Goal: Information Seeking & Learning: Learn about a topic

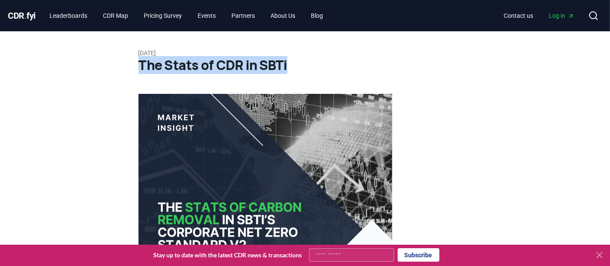
drag, startPoint x: 138, startPoint y: 69, endPoint x: 283, endPoint y: 65, distance: 145.0
copy h1 "The Stats of CDR in SBTi"
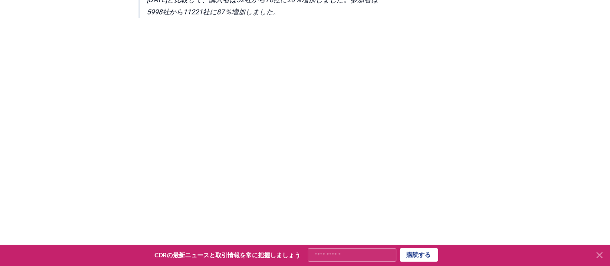
scroll to position [408, 0]
drag, startPoint x: 377, startPoint y: 155, endPoint x: 483, endPoint y: 143, distance: 107.0
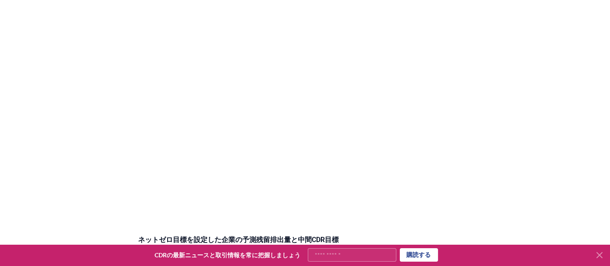
scroll to position [1739, 0]
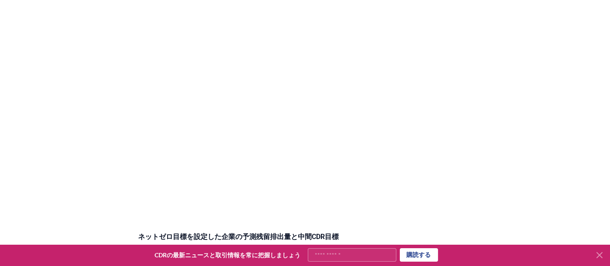
click at [216, 205] on iframe "分割バー" at bounding box center [265, 101] width 254 height 240
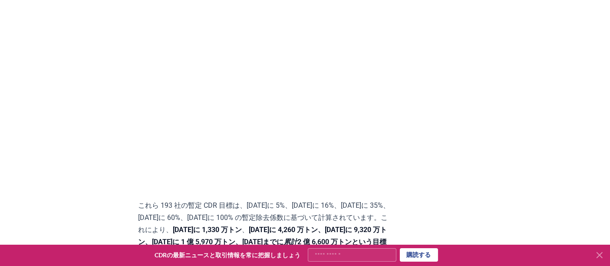
scroll to position [2033, 0]
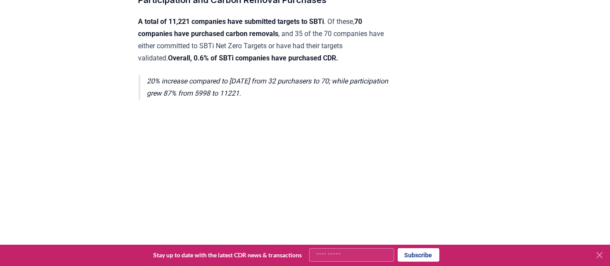
scroll to position [274, 0]
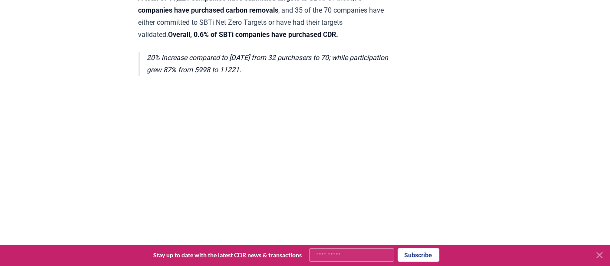
scroll to position [268, 0]
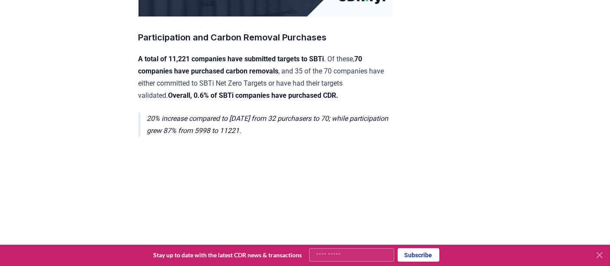
drag, startPoint x: 135, startPoint y: 58, endPoint x: 297, endPoint y: 127, distance: 176.8
copy div "A total of 11,221 companies have submitted targets to SBTi . Of these, 70 compa…"
drag, startPoint x: 230, startPoint y: 176, endPoint x: 95, endPoint y: 178, distance: 135.9
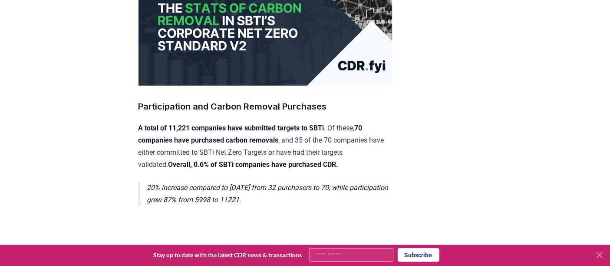
scroll to position [230, 0]
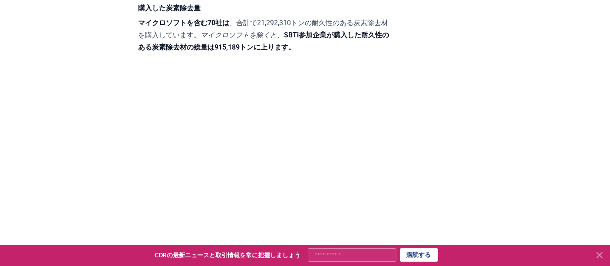
scroll to position [647, 0]
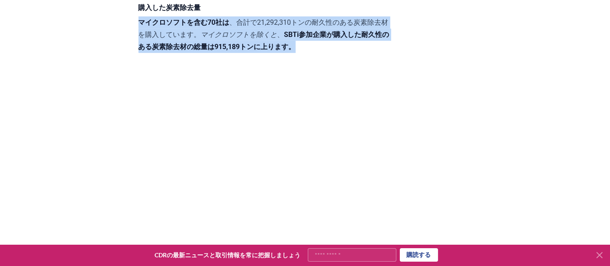
drag, startPoint x: 137, startPoint y: 20, endPoint x: 218, endPoint y: 44, distance: 84.9
copy p "マイクロソフトを含む70社は 、合計で21,292,310トンの耐久性のある炭素除去材を購入しています 。 マイクロソフトを除くと 、 SBTi参加企業が購入…"
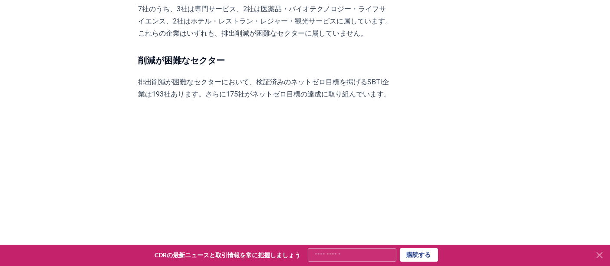
scroll to position [1422, 0]
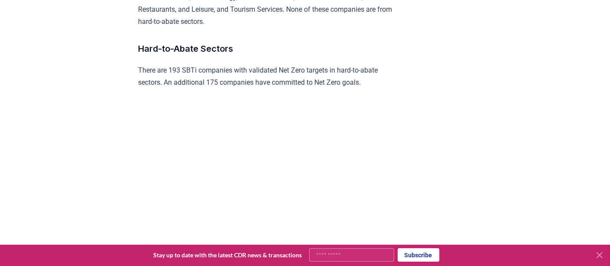
click at [125, 143] on div "[DATE] The Stats of CDR in SBTi Participation and Carbon Removal Purchases A to…" at bounding box center [305, 206] width 608 height 3194
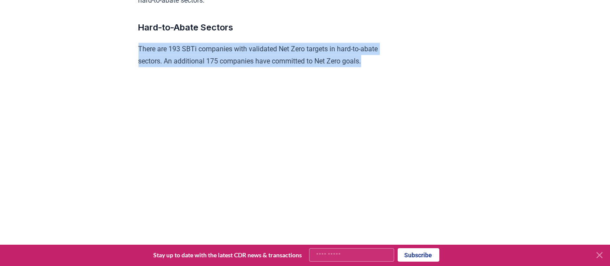
drag, startPoint x: 138, startPoint y: 56, endPoint x: 374, endPoint y: 71, distance: 236.2
click at [374, 67] on p "There are 193 SBTi companies with validated Net Zero targets in hard-to-abate s…" at bounding box center [265, 55] width 254 height 24
copy p "There are 193 SBTi companies with validated Net Zero targets in hard-to-abate s…"
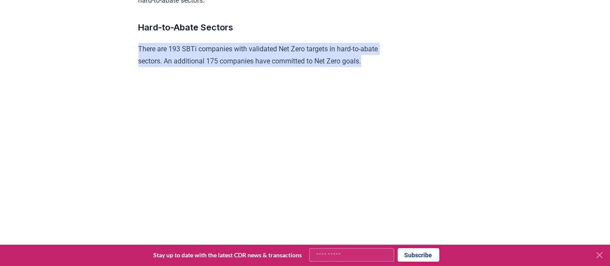
scroll to position [1415, 0]
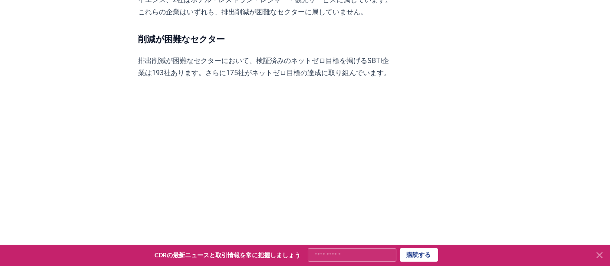
click at [91, 128] on div "[DATE] SBTiのCDR統計 参加と炭素除去の購入 合計11,221社がSBTiに目標を提出しています 。そのうち 70社が炭素除去装置を購入しており …" at bounding box center [305, 186] width 608 height 3101
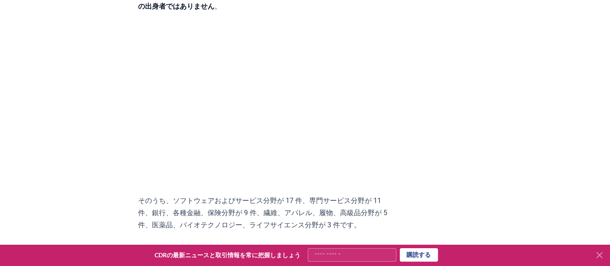
scroll to position [923, 0]
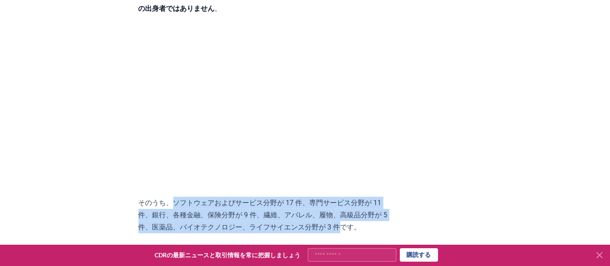
drag, startPoint x: 163, startPoint y: 200, endPoint x: 228, endPoint y: 221, distance: 68.5
click at [228, 221] on font "そのうち、ソフトウェアおよびサービス分野が 17 件、専門サービス分野が 11 件、銀行、各種金融、保険分野が 9 件、繊維、アパレル、履物、高級品分野が 5…" at bounding box center [262, 214] width 249 height 33
copy font "ソフトウェアおよびサービス分野が 17 件、専門サービス分野が 11 件、銀行、各種金融、保険分野が 9 件、繊維、アパレル、履物、高級品分野が 5 件、医薬…"
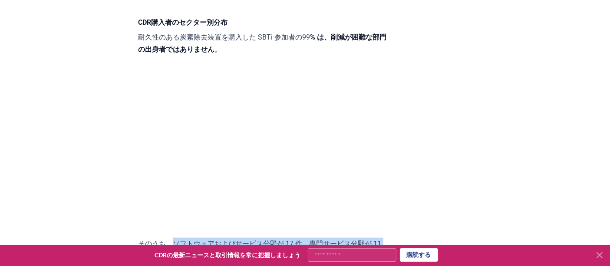
scroll to position [882, 0]
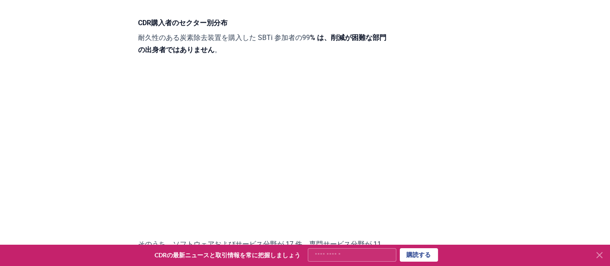
drag, startPoint x: 322, startPoint y: 36, endPoint x: 370, endPoint y: 39, distance: 48.2
click at [370, 39] on font "% は、削減が困難な部門の出身者ではありません" at bounding box center [262, 43] width 248 height 20
drag, startPoint x: 317, startPoint y: 34, endPoint x: 370, endPoint y: 36, distance: 52.6
click at [370, 36] on font "% は、削減が困難な部門の出身者ではありません" at bounding box center [262, 43] width 248 height 20
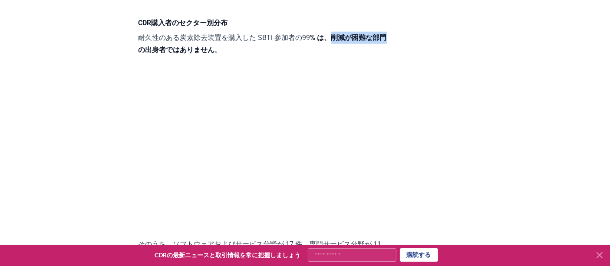
copy font "削減が困難な部門"
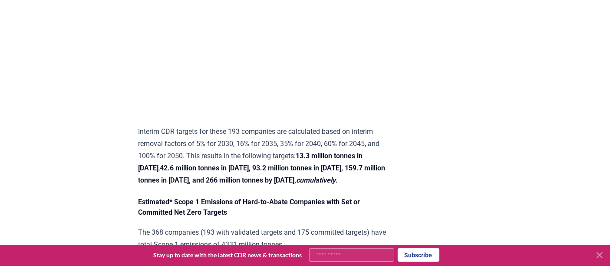
scroll to position [2230, 0]
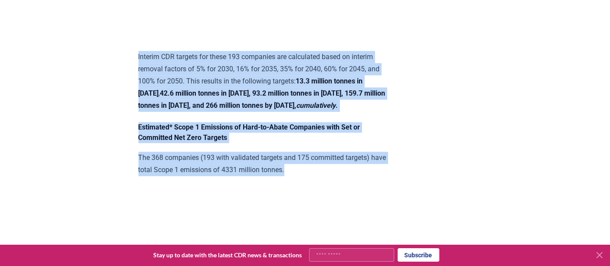
drag, startPoint x: 134, startPoint y: 66, endPoint x: 310, endPoint y: 178, distance: 208.6
copy div "Interim CDR targets for these 193 companies are calculated based on interim rem…"
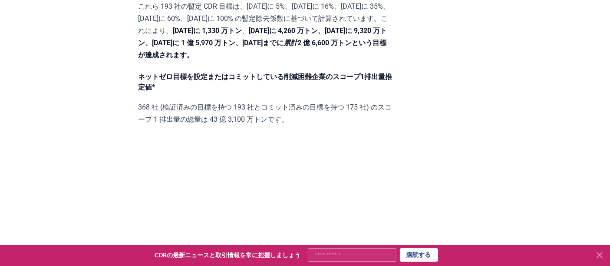
scroll to position [2156, 0]
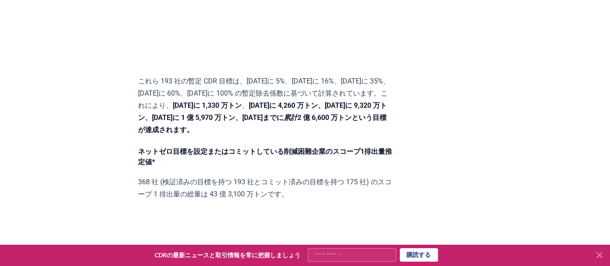
click at [367, 95] on p "これら 193 社の暫定 CDR 目標は、[DATE]に 5%、[DATE]に 16%、[DATE]に 35%、[DATE]に 60%、[DATE]に 100…" at bounding box center [265, 105] width 254 height 61
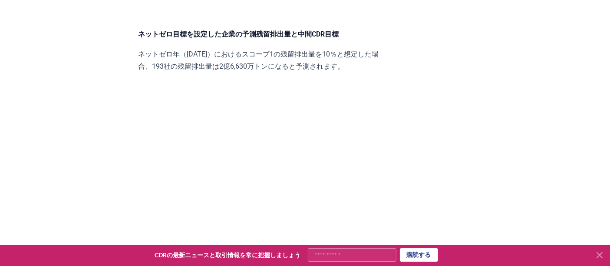
scroll to position [1941, 0]
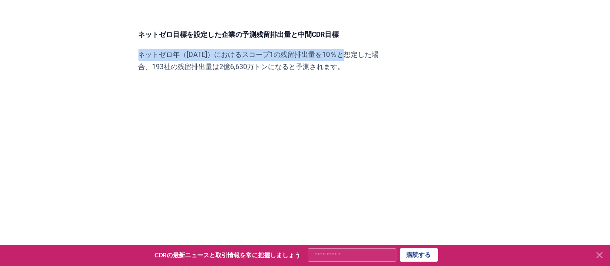
drag, startPoint x: 139, startPoint y: 42, endPoint x: 323, endPoint y: 28, distance: 185.0
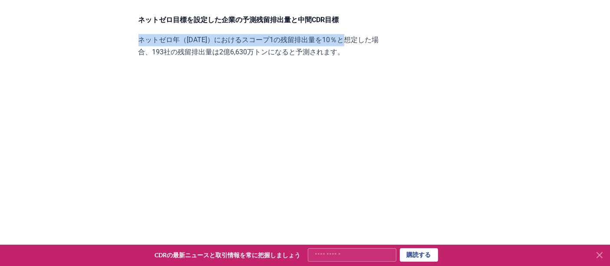
scroll to position [1955, 0]
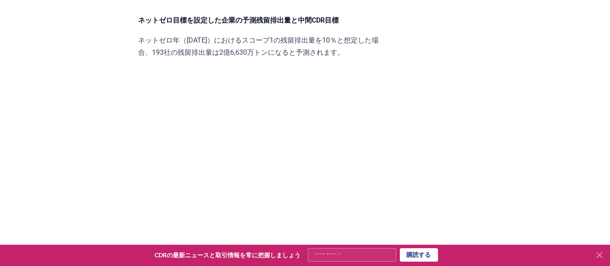
click at [166, 37] on font "ネットゼロ年（[DATE]）におけるスコープ1の残留排出量を10％と想定した場合、193社の残留排出量は2億6,630万トンになると予測されます。" at bounding box center [258, 46] width 240 height 20
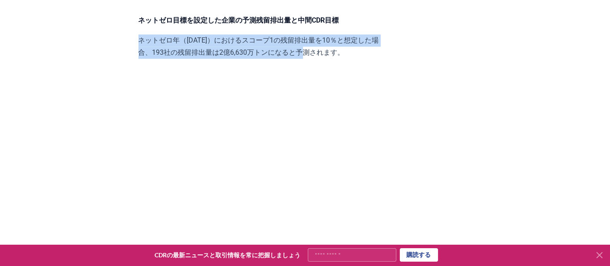
drag, startPoint x: 138, startPoint y: 23, endPoint x: 260, endPoint y: 34, distance: 122.9
copy font "ネットゼロ年（[DATE]）におけるスコープ1の残留排出量を10％と想定した場合、193社の残留排出量は2億6,630万トンになると予測"
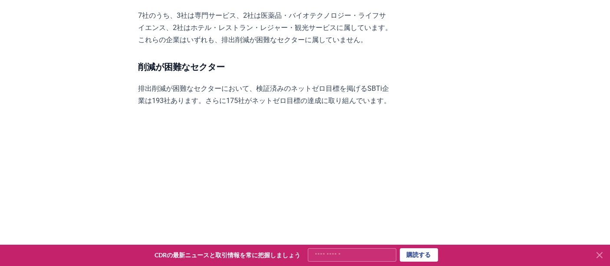
scroll to position [1383, 0]
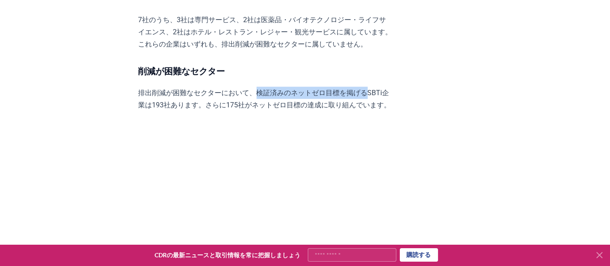
drag, startPoint x: 237, startPoint y: 77, endPoint x: 333, endPoint y: 77, distance: 95.5
click at [333, 89] on font "排出削減が困難なセクターにおいて、検証済みのネットゼロ目標を掲げるSBTi企業は193社あります。さらに175社がネットゼロ目標の達成に取り組んでいます。" at bounding box center [264, 99] width 253 height 20
copy font "検証済みのネットゼロ目標を掲げる"
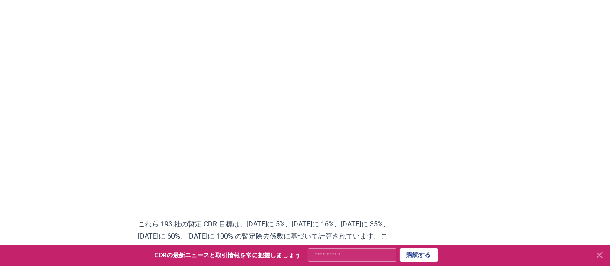
scroll to position [2033, 0]
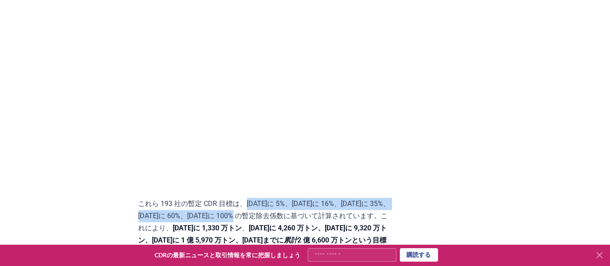
drag, startPoint x: 238, startPoint y: 190, endPoint x: 235, endPoint y: 201, distance: 11.6
click at [235, 201] on font "これら 193 社の暫定 CDR 目標は、[DATE]に 5%、[DATE]に 16%、[DATE]に 35%、[DATE]に 60%、[DATE]に 100…" at bounding box center [264, 215] width 252 height 33
copy font "[DATE]に 5%、[DATE]に 16%、[DATE]に 35%、[DATE]に 60%、[DATE]に 100%"
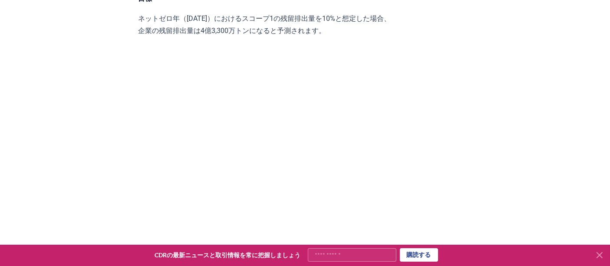
scroll to position [2620, 0]
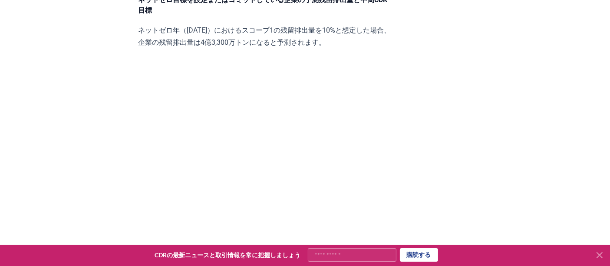
drag, startPoint x: 383, startPoint y: 148, endPoint x: 506, endPoint y: 113, distance: 128.1
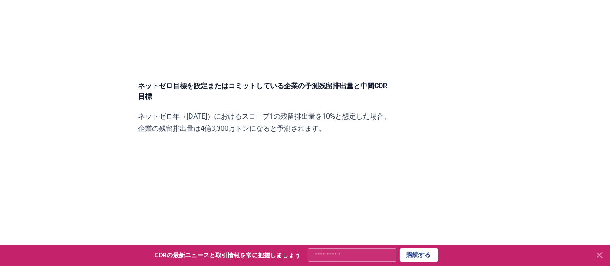
scroll to position [2534, 0]
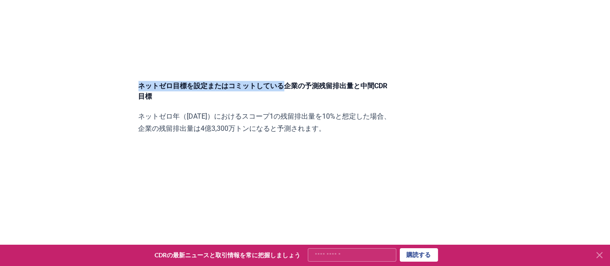
drag, startPoint x: 140, startPoint y: 60, endPoint x: 259, endPoint y: 62, distance: 119.0
click at [259, 82] on font "ネットゼロ目標を設定またはコミットしている企業の予測残留排出量と中間CDR目標" at bounding box center [262, 91] width 249 height 19
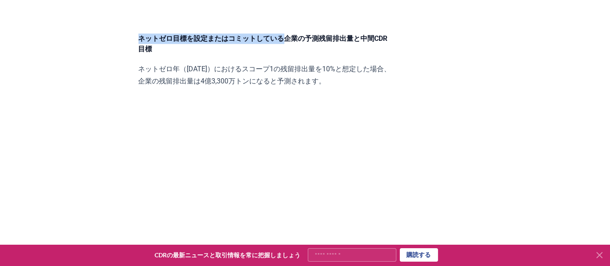
scroll to position [2579, 0]
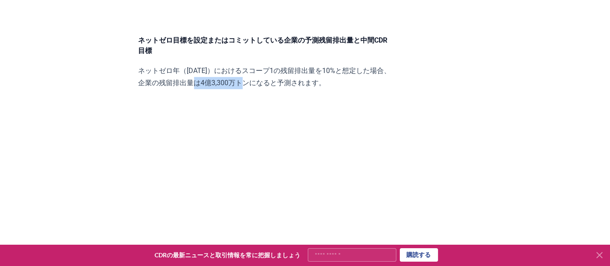
drag, startPoint x: 172, startPoint y: 49, endPoint x: 216, endPoint y: 45, distance: 44.4
click at [216, 66] on font "ネットゼロ年（[DATE]）におけるスコープ1の残留排出量を10%と想定した場合、企業の残留排出量は4億3,300万トンになると予測されます。" at bounding box center [264, 76] width 253 height 20
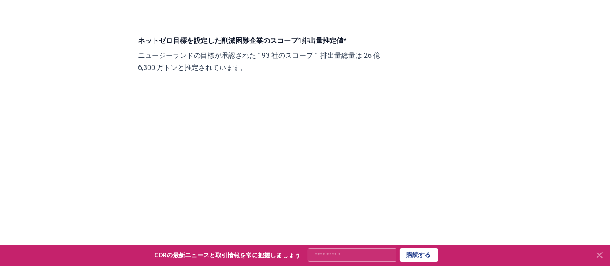
scroll to position [1639, 0]
